Goal: Task Accomplishment & Management: Use online tool/utility

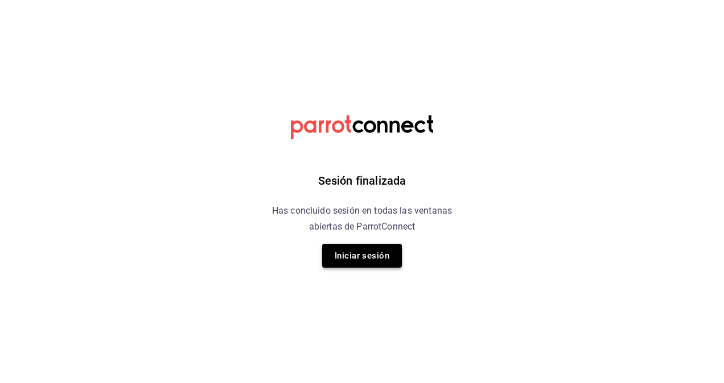
click at [353, 260] on button "Iniciar sesión" at bounding box center [362, 256] width 80 height 24
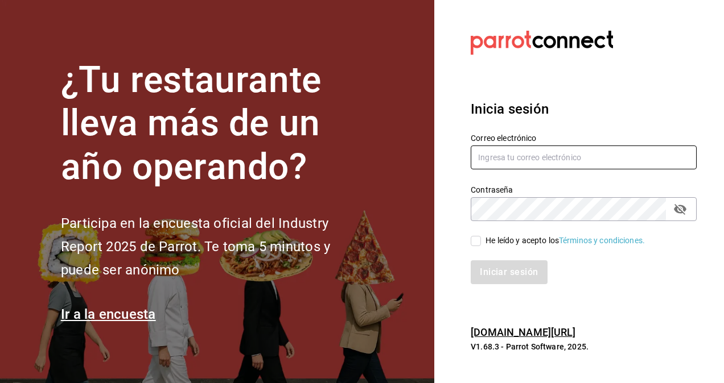
type input "[PERSON_NAME][EMAIL_ADDRESS][PERSON_NAME][DOMAIN_NAME]"
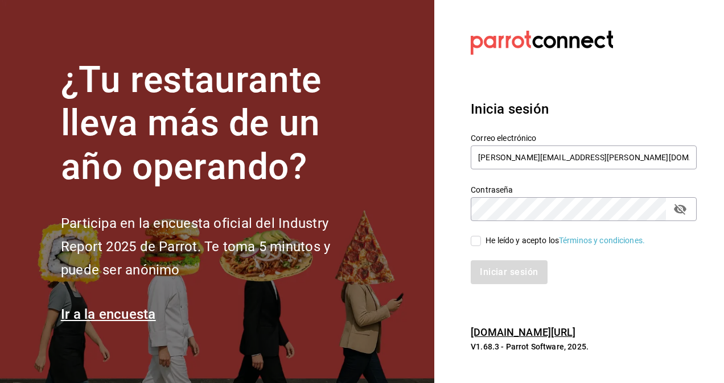
click at [484, 244] on span "He leído y acepto los Términos y condiciones." at bounding box center [563, 241] width 164 height 12
click at [481, 244] on input "He leído y acepto los Términos y condiciones." at bounding box center [476, 241] width 10 height 10
checkbox input "true"
click at [487, 277] on button "Iniciar sesión" at bounding box center [509, 273] width 77 height 24
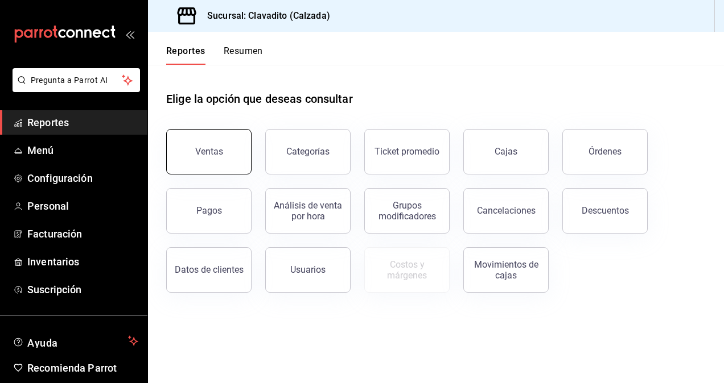
click at [184, 152] on button "Ventas" at bounding box center [208, 152] width 85 height 46
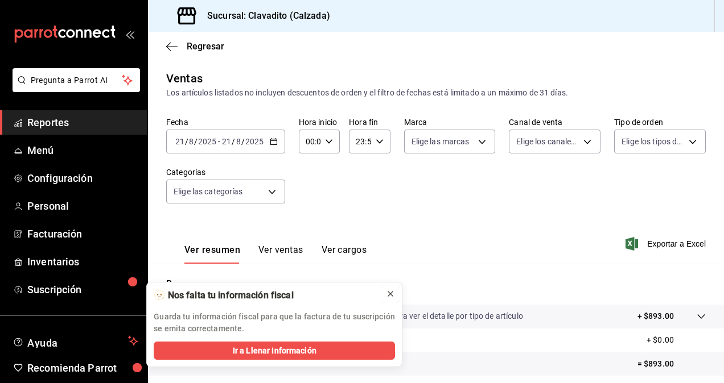
click at [388, 292] on icon at bounding box center [390, 294] width 9 height 9
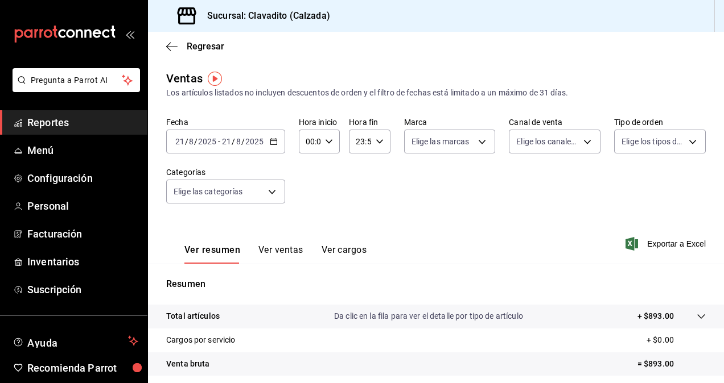
click at [270, 143] on icon "button" at bounding box center [274, 142] width 8 height 8
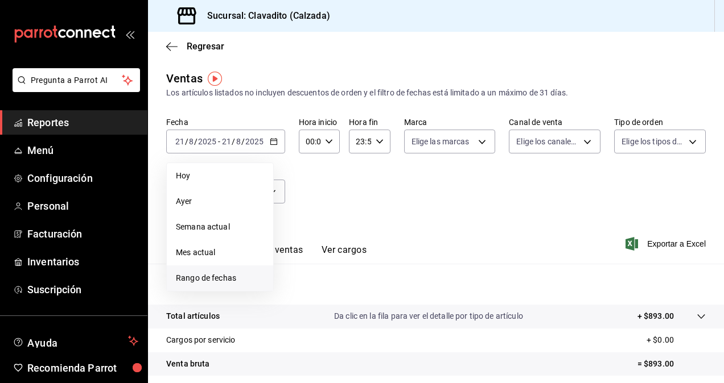
click at [195, 276] on span "Rango de fechas" at bounding box center [220, 279] width 88 height 12
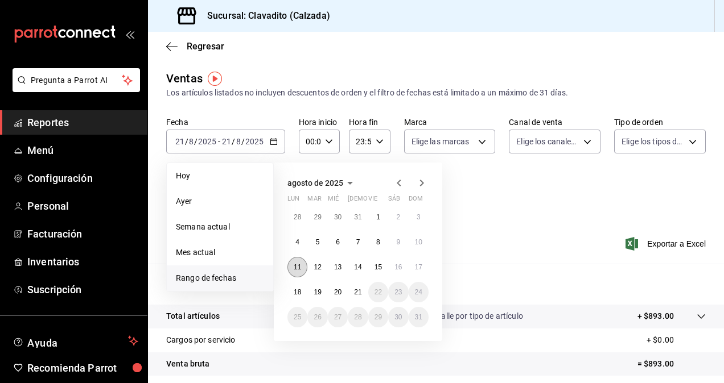
click at [298, 266] on abbr "11" at bounding box center [297, 267] width 7 height 8
click at [420, 270] on abbr "17" at bounding box center [418, 267] width 7 height 8
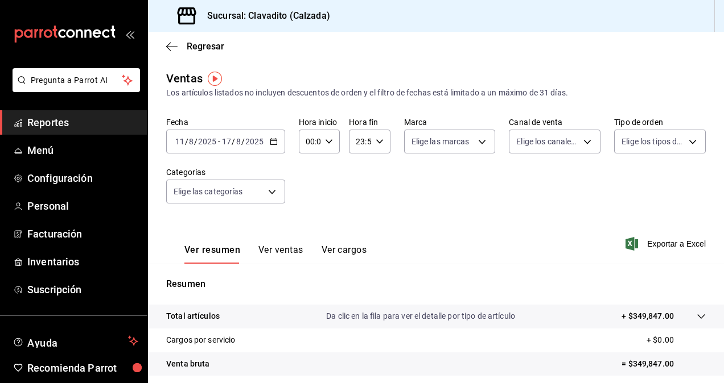
click at [295, 255] on button "Ver ventas" at bounding box center [280, 254] width 45 height 19
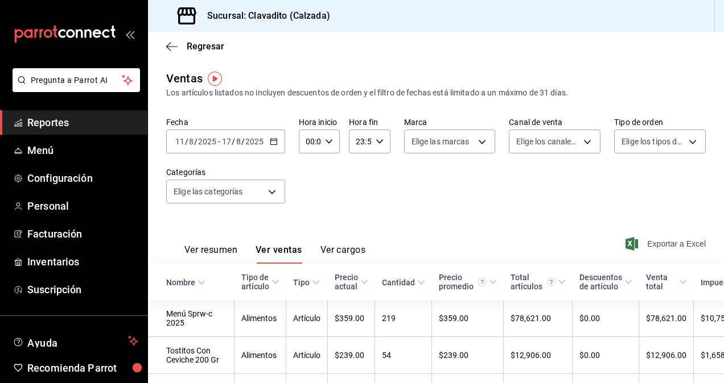
click at [678, 239] on span "Exportar a Excel" at bounding box center [667, 244] width 78 height 14
